Goal: Navigation & Orientation: Locate item on page

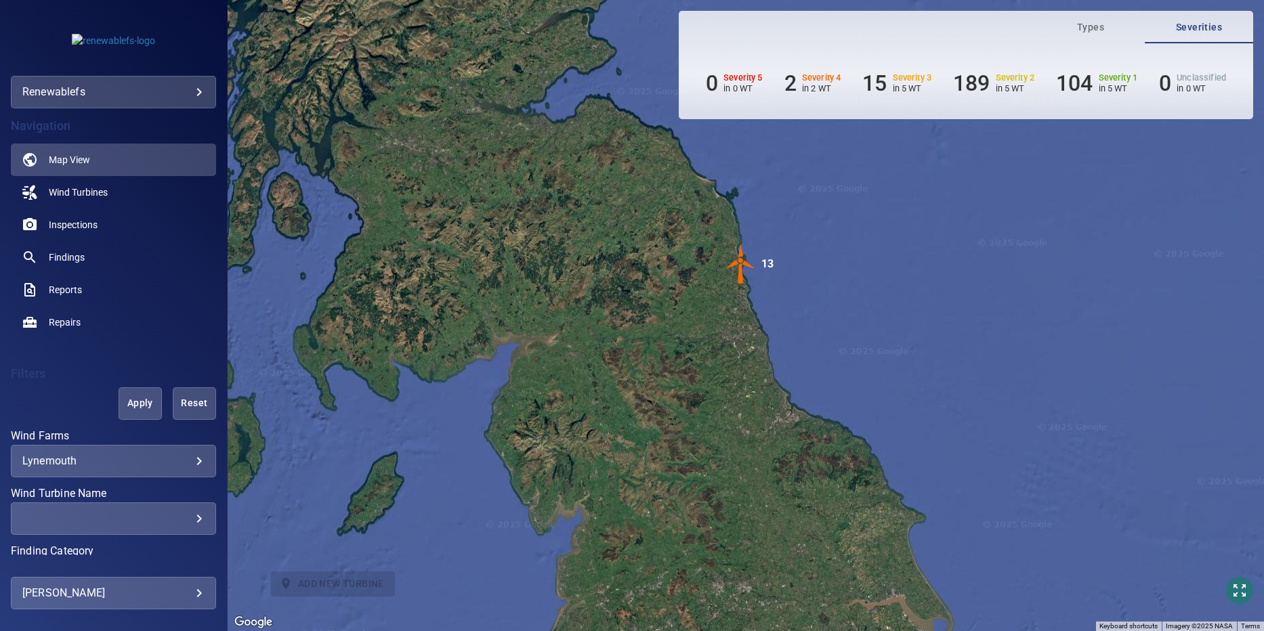
drag, startPoint x: 811, startPoint y: 392, endPoint x: 753, endPoint y: 304, distance: 105.6
click at [753, 304] on div "To activate drag with keyboard, press Alt + Enter. Once in keyboard drag state,…" at bounding box center [746, 315] width 1036 height 631
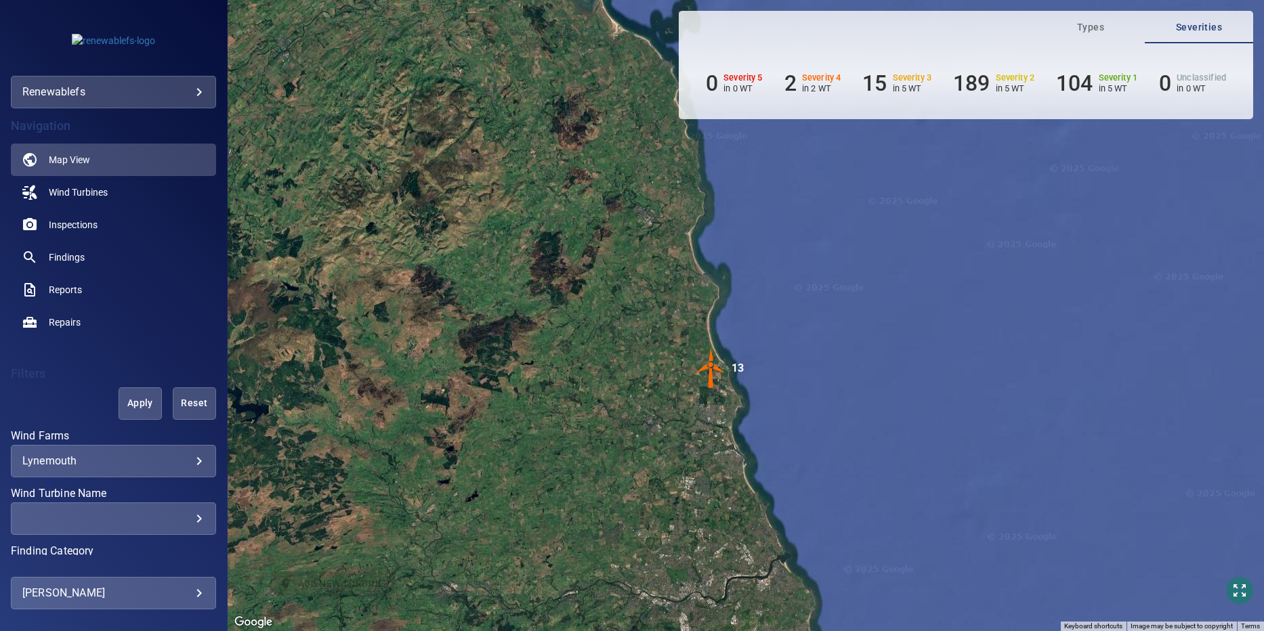
drag, startPoint x: 652, startPoint y: 211, endPoint x: 673, endPoint y: 380, distance: 170.0
click at [673, 380] on div "To activate drag with keyboard, press Alt + Enter. Once in keyboard drag state,…" at bounding box center [746, 315] width 1036 height 631
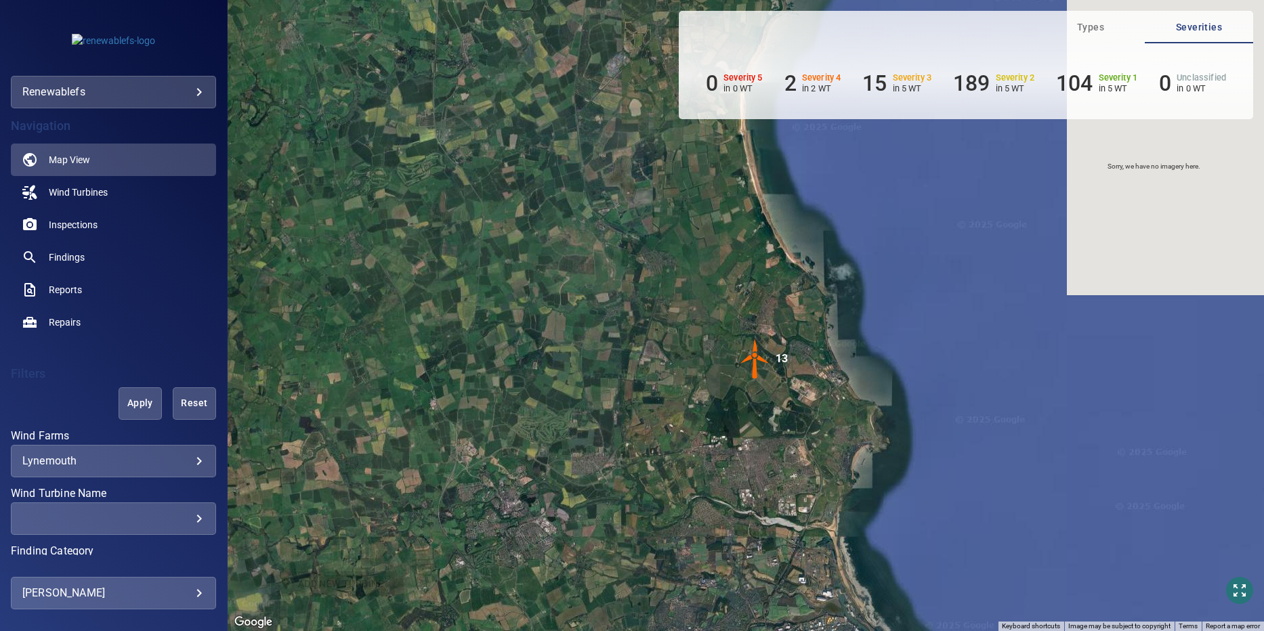
drag, startPoint x: 771, startPoint y: 389, endPoint x: 729, endPoint y: 408, distance: 45.2
click at [729, 408] on div "To activate drag with keyboard, press Alt + Enter. Once in keyboard drag state,…" at bounding box center [746, 315] width 1036 height 631
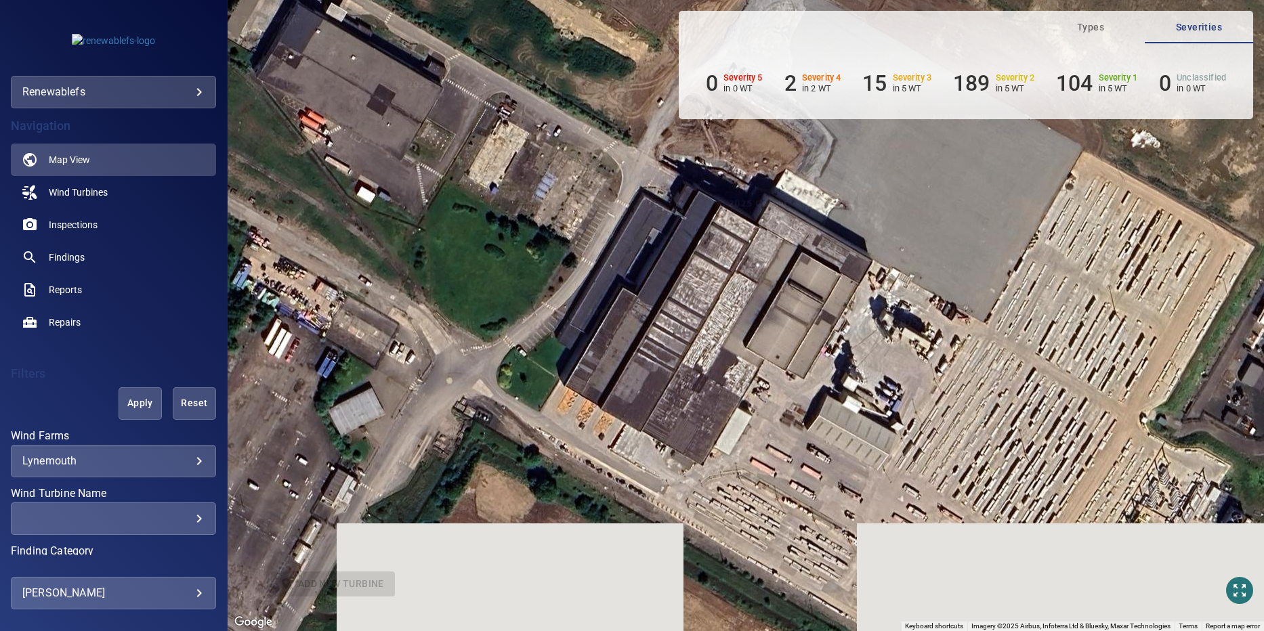
drag, startPoint x: 684, startPoint y: 450, endPoint x: 749, endPoint y: 173, distance: 284.6
click at [749, 173] on div "To activate drag with keyboard, press Alt + Enter. Once in keyboard drag state,…" at bounding box center [746, 315] width 1036 height 631
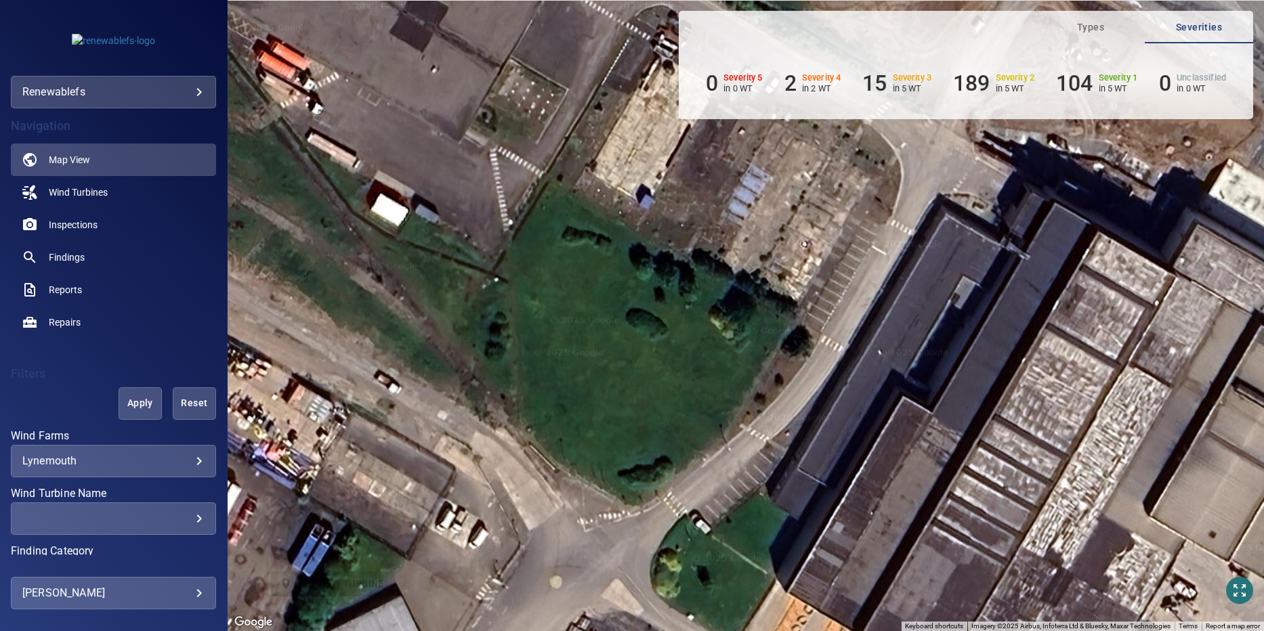
drag, startPoint x: 679, startPoint y: 330, endPoint x: 645, endPoint y: 491, distance: 164.7
click at [962, 593] on div "To activate drag with keyboard, press Alt + Enter. Once in keyboard drag state,…" at bounding box center [746, 315] width 1036 height 631
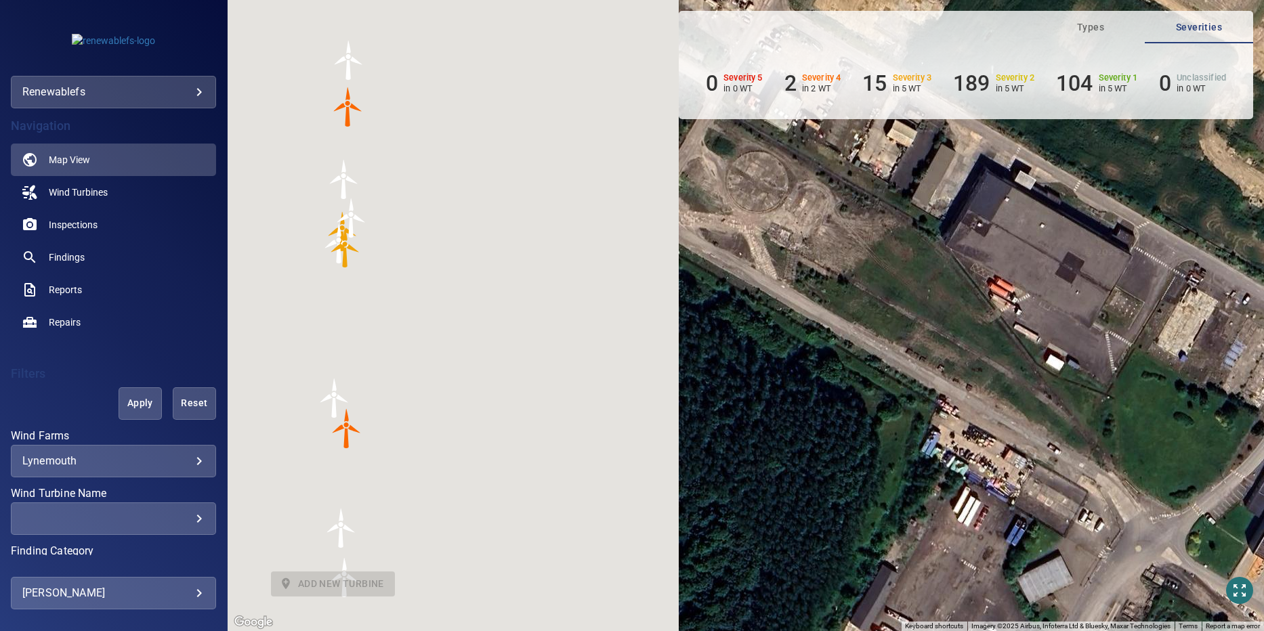
drag, startPoint x: 463, startPoint y: 365, endPoint x: 974, endPoint y: 394, distance: 511.5
click at [974, 394] on div "To activate drag with keyboard, press Alt + Enter. Once in keyboard drag state,…" at bounding box center [746, 315] width 1036 height 631
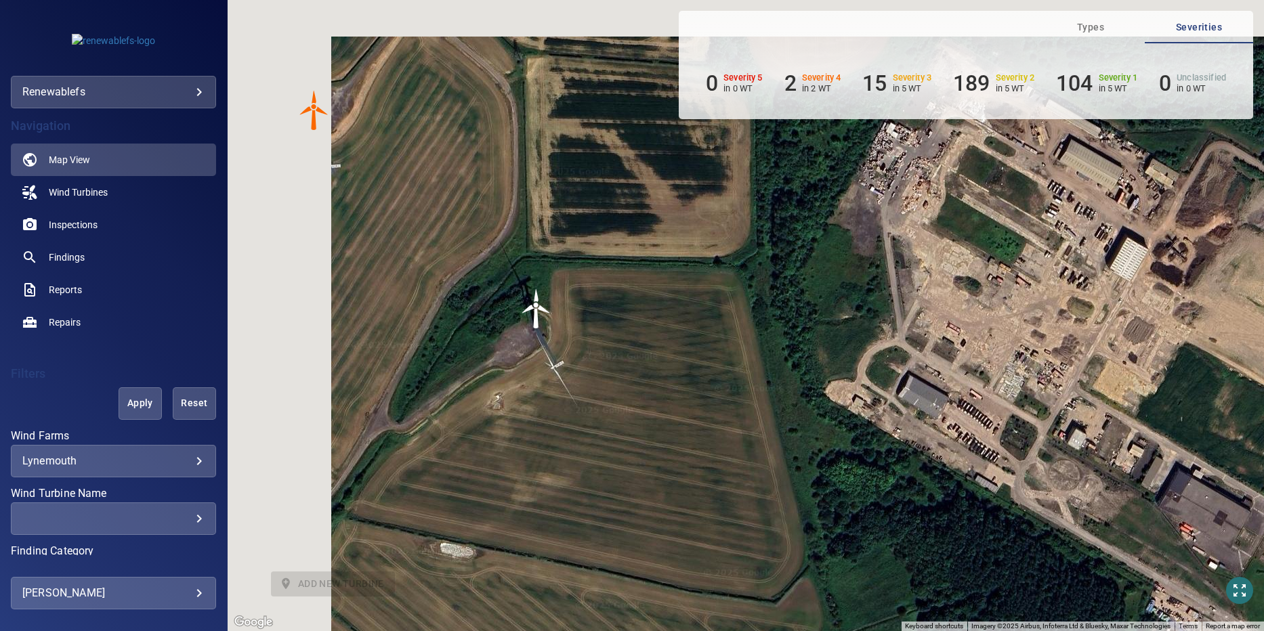
drag, startPoint x: 367, startPoint y: 161, endPoint x: 544, endPoint y: 346, distance: 256.3
click at [544, 346] on div "To activate drag with keyboard, press Alt + Enter. Once in keyboard drag state,…" at bounding box center [746, 315] width 1036 height 631
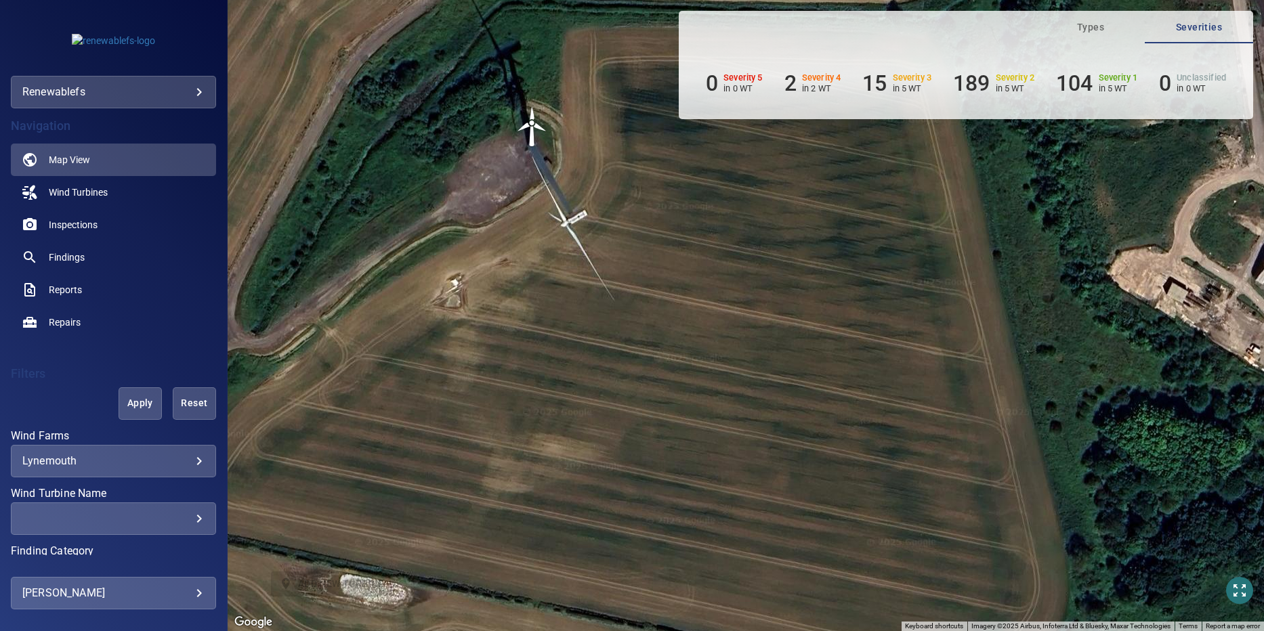
drag, startPoint x: 617, startPoint y: 460, endPoint x: 607, endPoint y: 243, distance: 217.0
click at [607, 242] on div "To activate drag with keyboard, press Alt + Enter. Once in keyboard drag state,…" at bounding box center [746, 315] width 1036 height 631
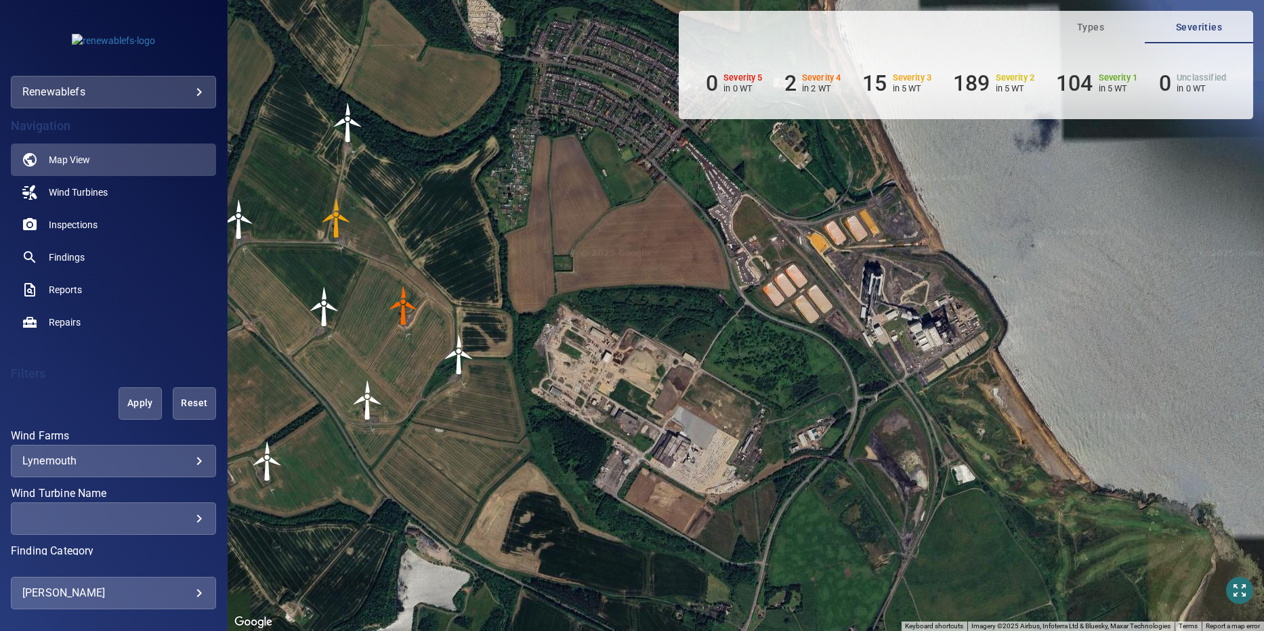
drag, startPoint x: 788, startPoint y: 261, endPoint x: 587, endPoint y: 392, distance: 239.9
click at [587, 392] on div "To activate drag with keyboard, press Alt + Enter. Once in keyboard drag state,…" at bounding box center [746, 315] width 1036 height 631
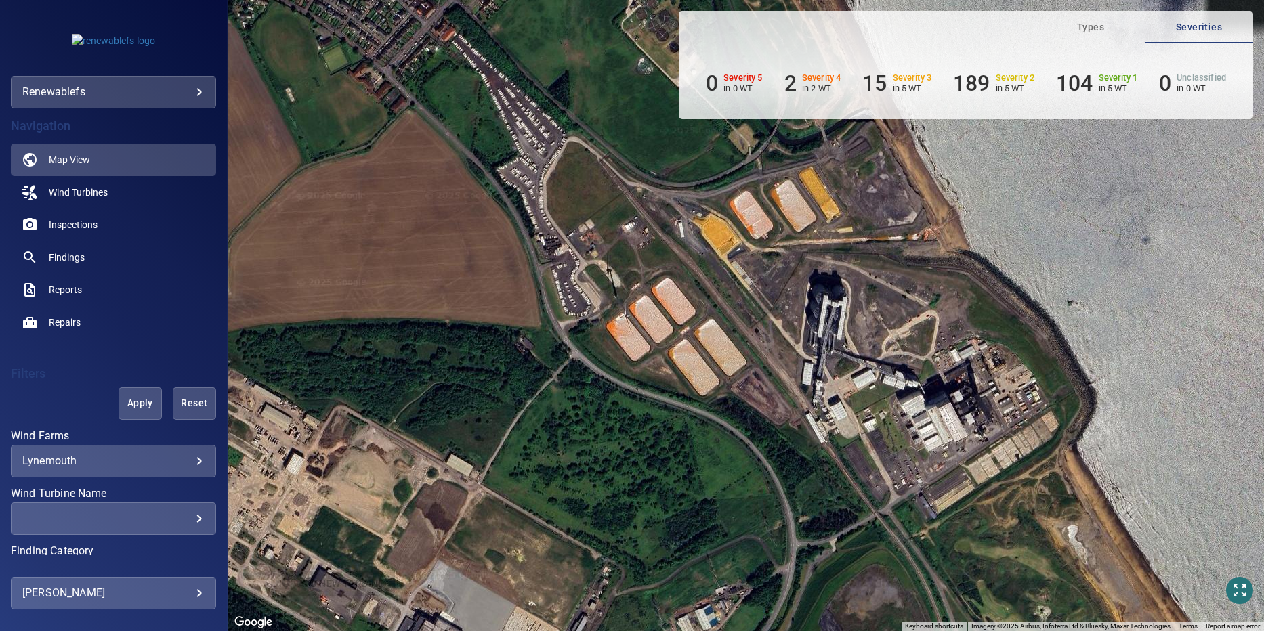
drag, startPoint x: 790, startPoint y: 319, endPoint x: 709, endPoint y: 373, distance: 96.7
click at [709, 373] on div "To activate drag with keyboard, press Alt + Enter. Once in keyboard drag state,…" at bounding box center [746, 315] width 1036 height 631
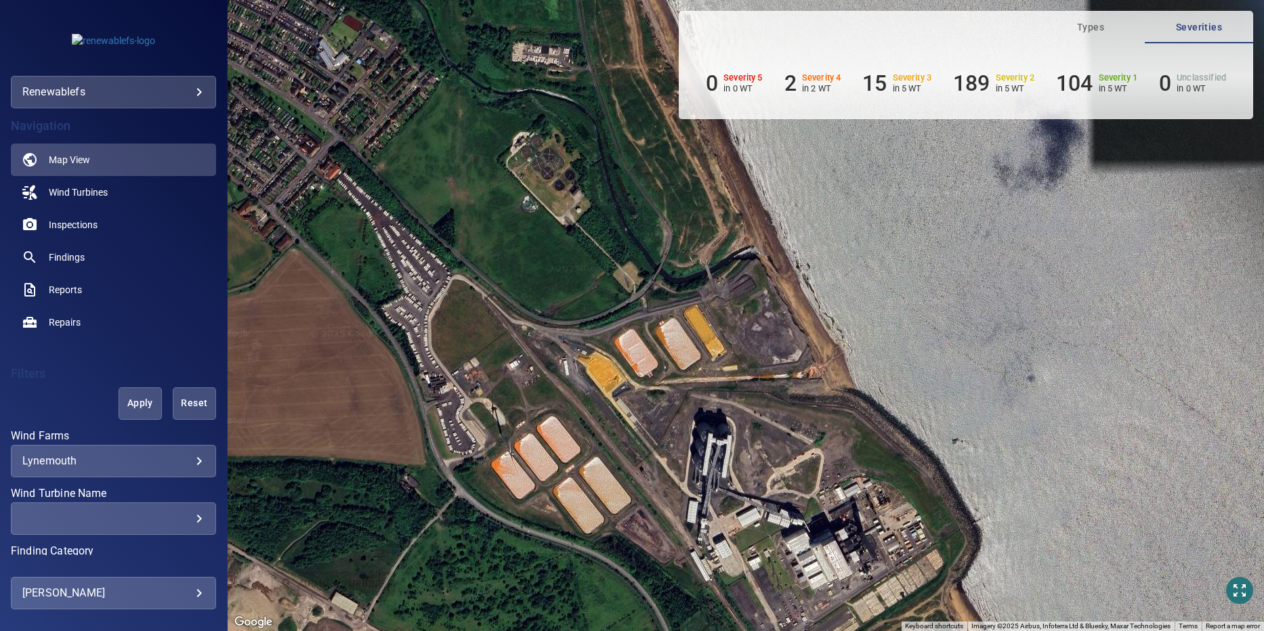
drag, startPoint x: 802, startPoint y: 278, endPoint x: 744, endPoint y: 464, distance: 195.2
click at [744, 464] on div "To activate drag with keyboard, press Alt + Enter. Once in keyboard drag state,…" at bounding box center [746, 315] width 1036 height 631
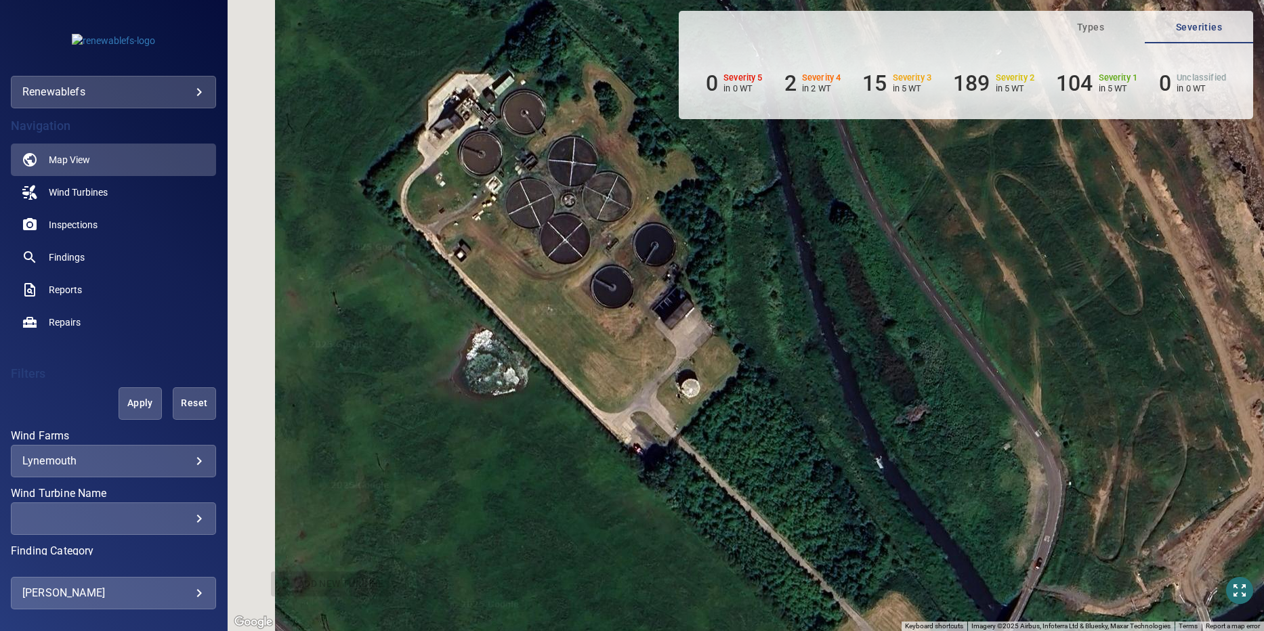
drag, startPoint x: 399, startPoint y: 189, endPoint x: 562, endPoint y: 436, distance: 296.3
click at [562, 436] on div "To activate drag with keyboard, press Alt + Enter. Once in keyboard drag state,…" at bounding box center [746, 315] width 1036 height 631
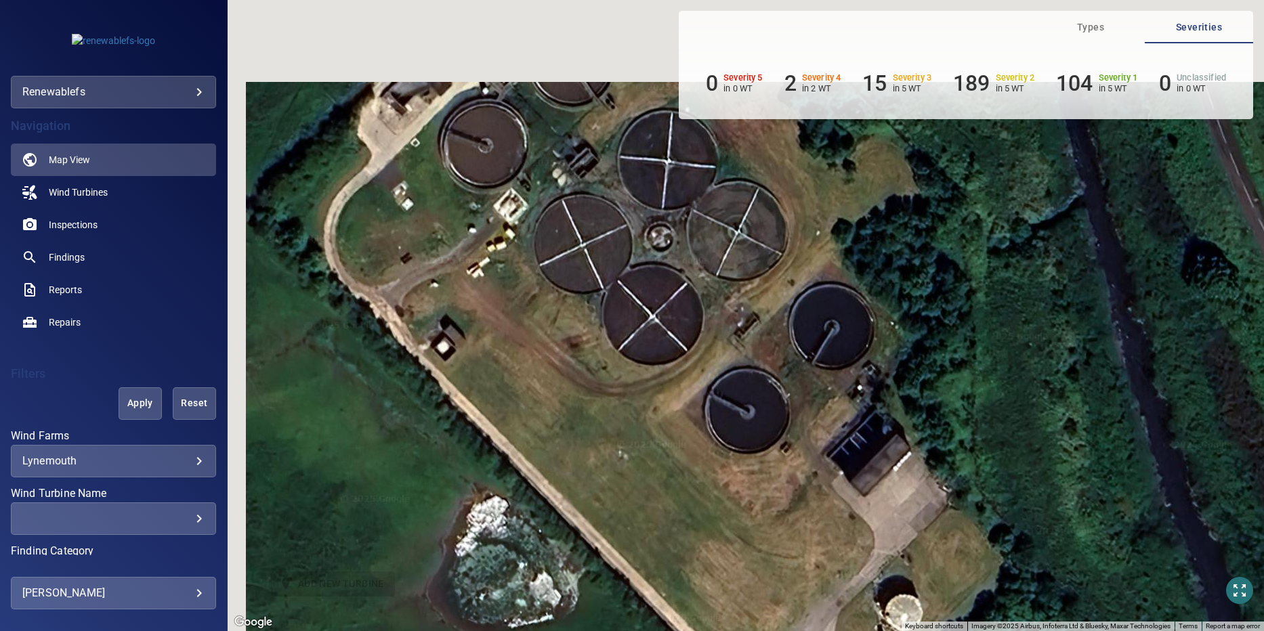
drag, startPoint x: 572, startPoint y: 184, endPoint x: 658, endPoint y: 445, distance: 275.2
click at [658, 445] on div "To activate drag with keyboard, press Alt + Enter. Once in keyboard drag state,…" at bounding box center [746, 315] width 1036 height 631
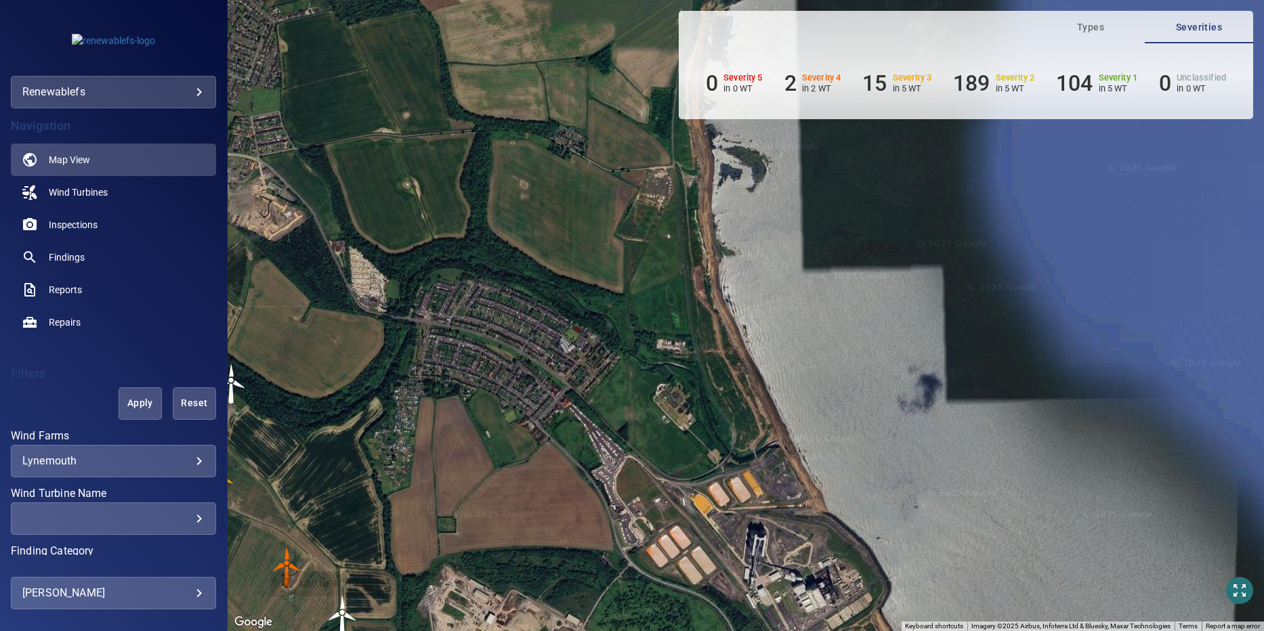
click at [449, 339] on div "To activate drag with keyboard, press Alt + Enter. Once in keyboard drag state,…" at bounding box center [746, 315] width 1036 height 631
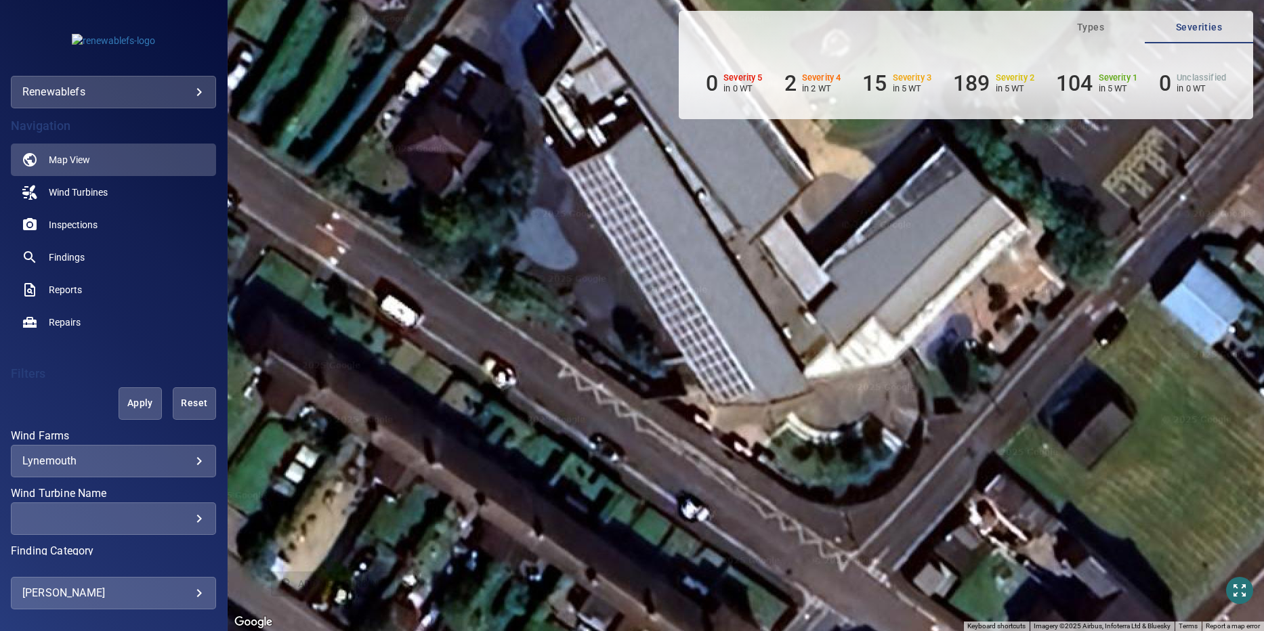
drag, startPoint x: 669, startPoint y: 436, endPoint x: 685, endPoint y: 614, distance: 178.1
click at [685, 614] on div "To activate drag with keyboard, press Alt + Enter. Once in keyboard drag state,…" at bounding box center [746, 315] width 1036 height 631
